Goal: Information Seeking & Learning: Learn about a topic

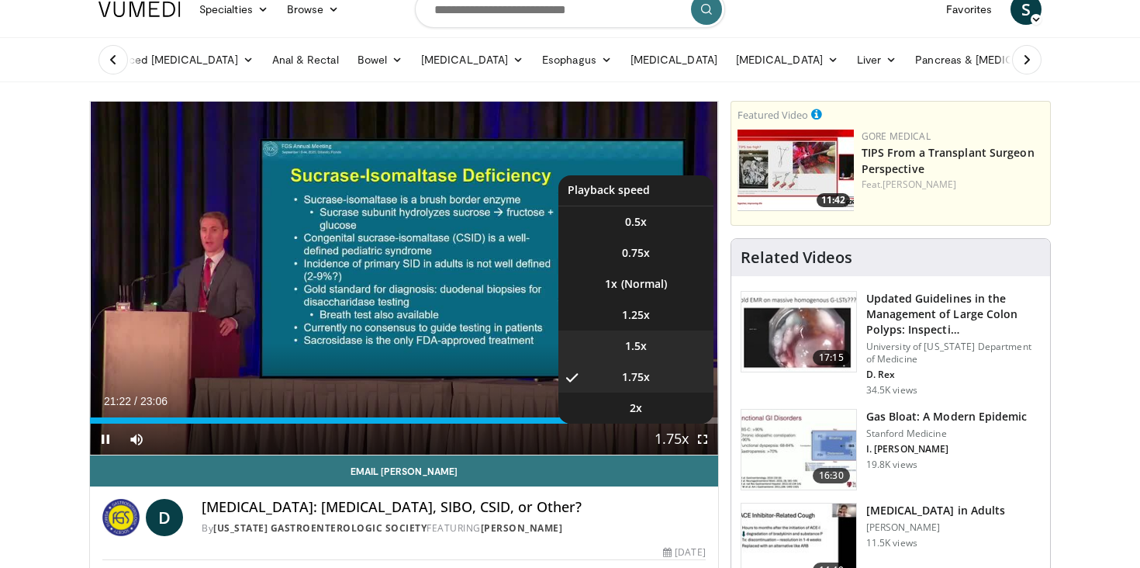
click at [650, 343] on li "1.5x" at bounding box center [636, 345] width 155 height 31
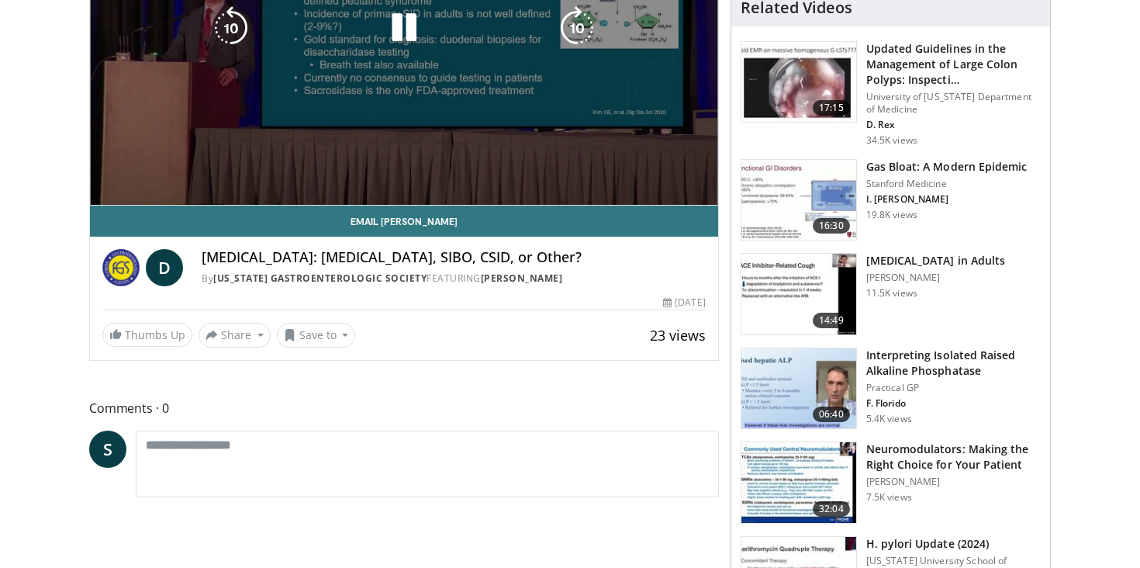
scroll to position [269, 0]
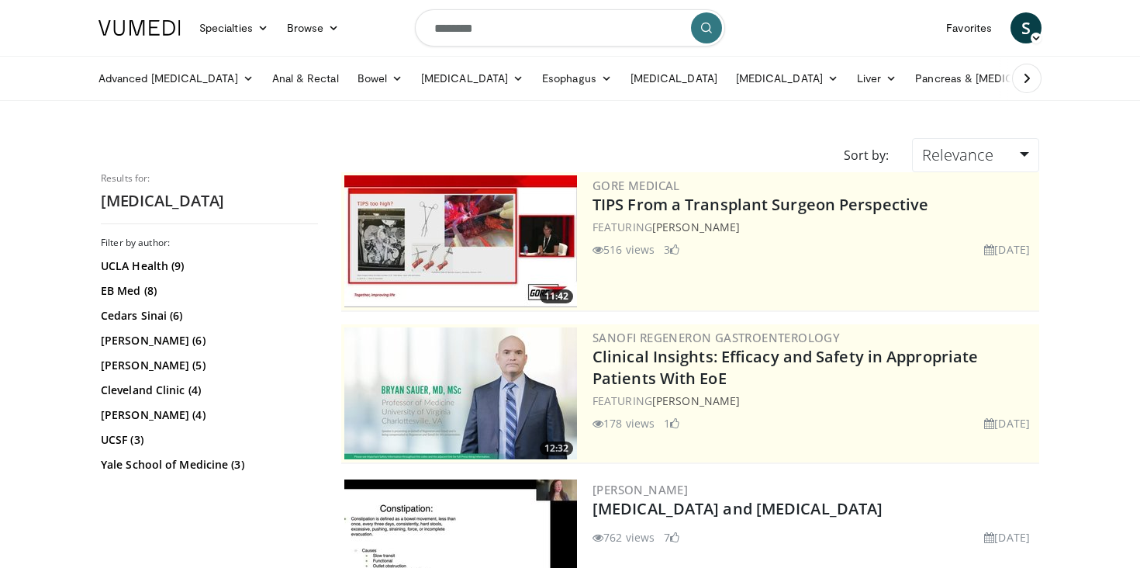
scroll to position [410, 0]
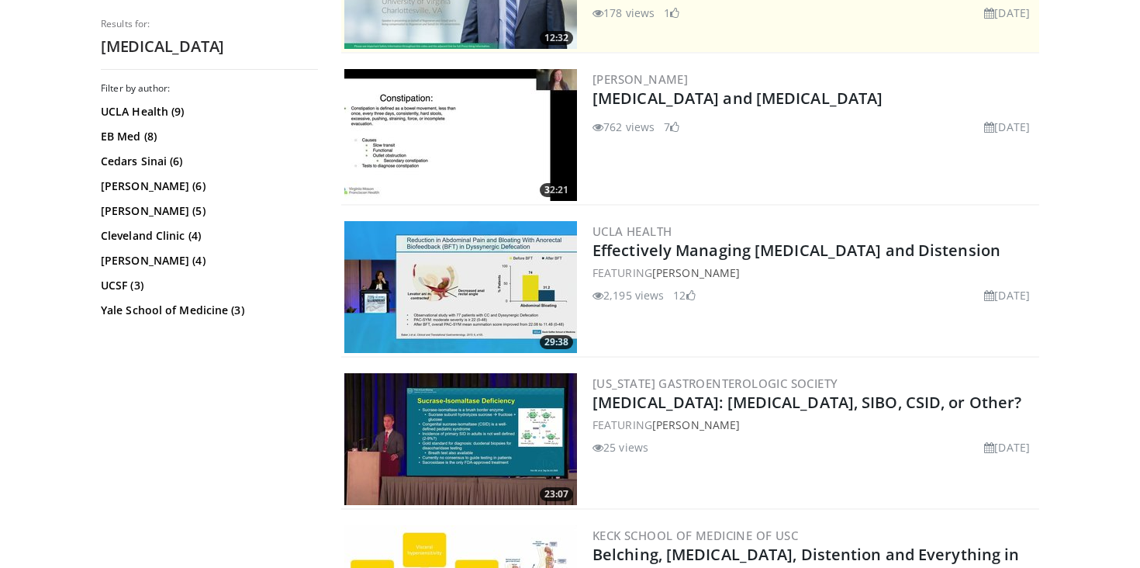
click at [490, 285] on img at bounding box center [460, 287] width 233 height 132
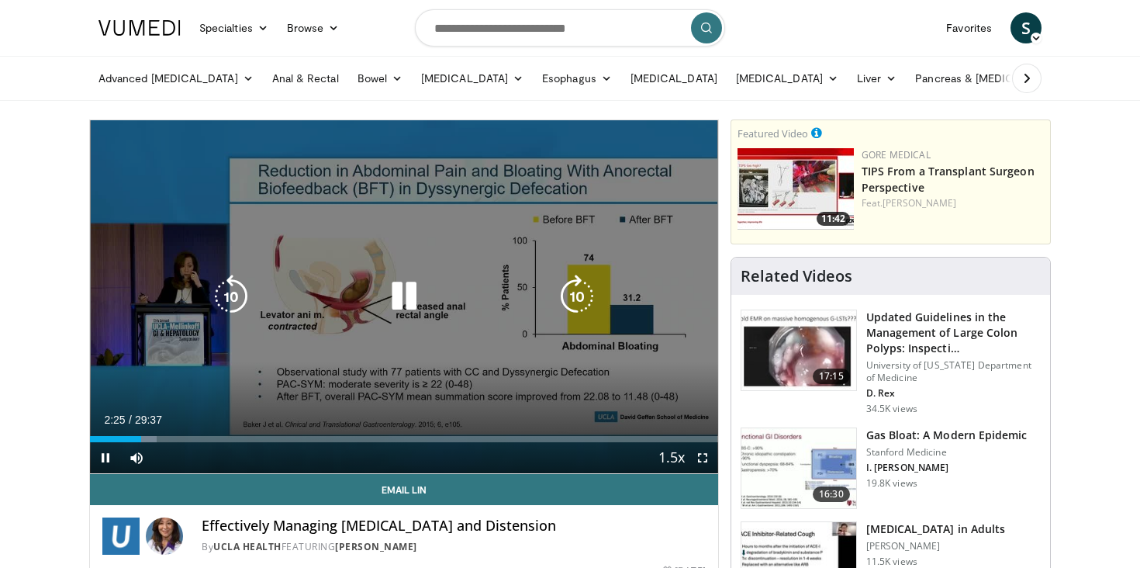
click at [376, 306] on div "Video Player" at bounding box center [404, 296] width 377 height 31
click at [406, 298] on icon "Video Player" at bounding box center [403, 296] width 43 height 43
